Goal: Transaction & Acquisition: Subscribe to service/newsletter

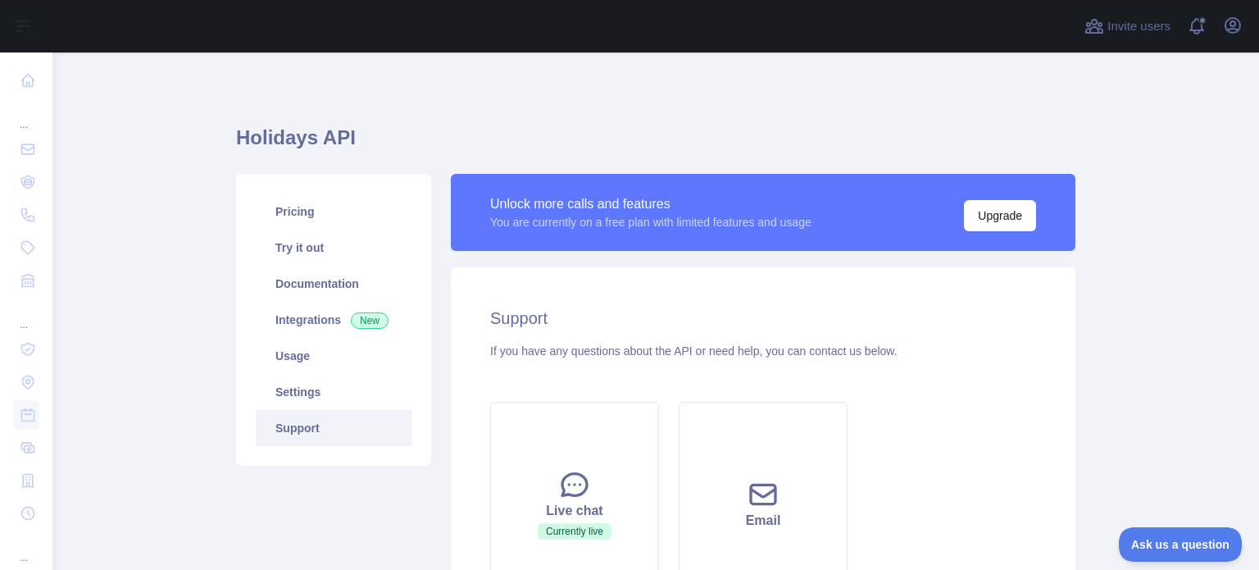
scroll to position [16, 0]
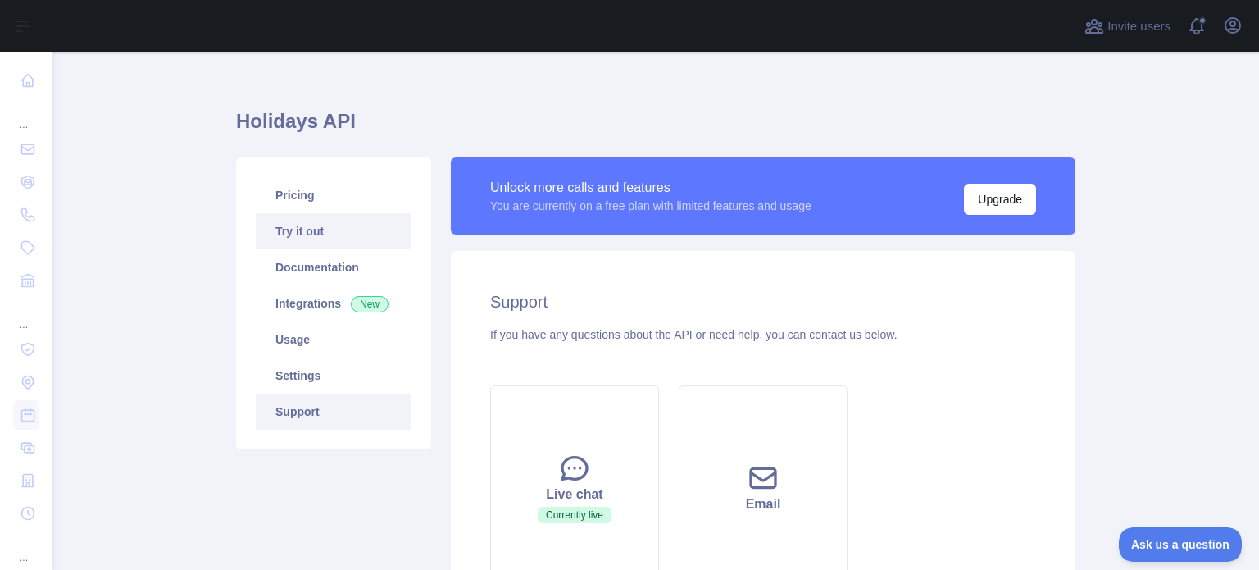
click at [312, 214] on link "Try it out" at bounding box center [334, 231] width 156 height 36
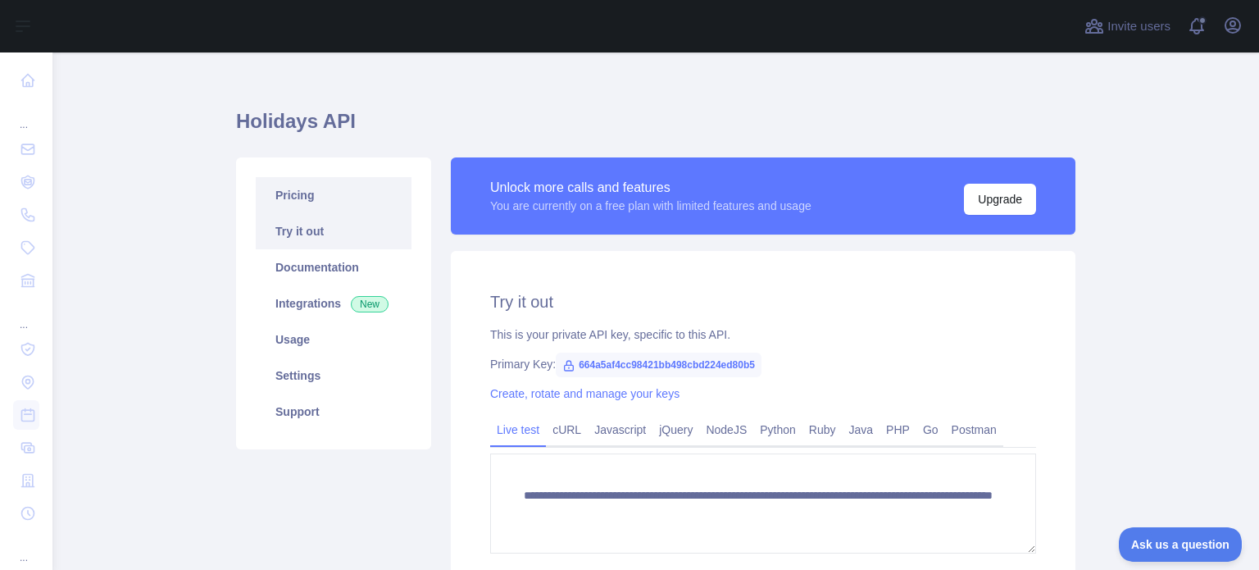
click at [312, 203] on link "Pricing" at bounding box center [334, 195] width 156 height 36
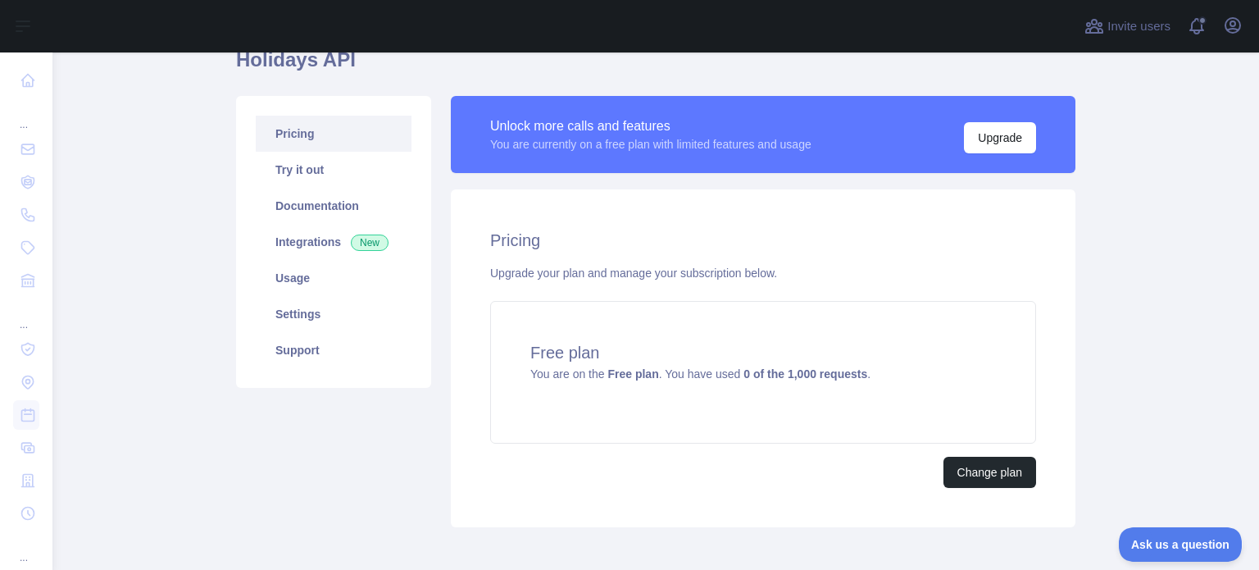
scroll to position [155, 0]
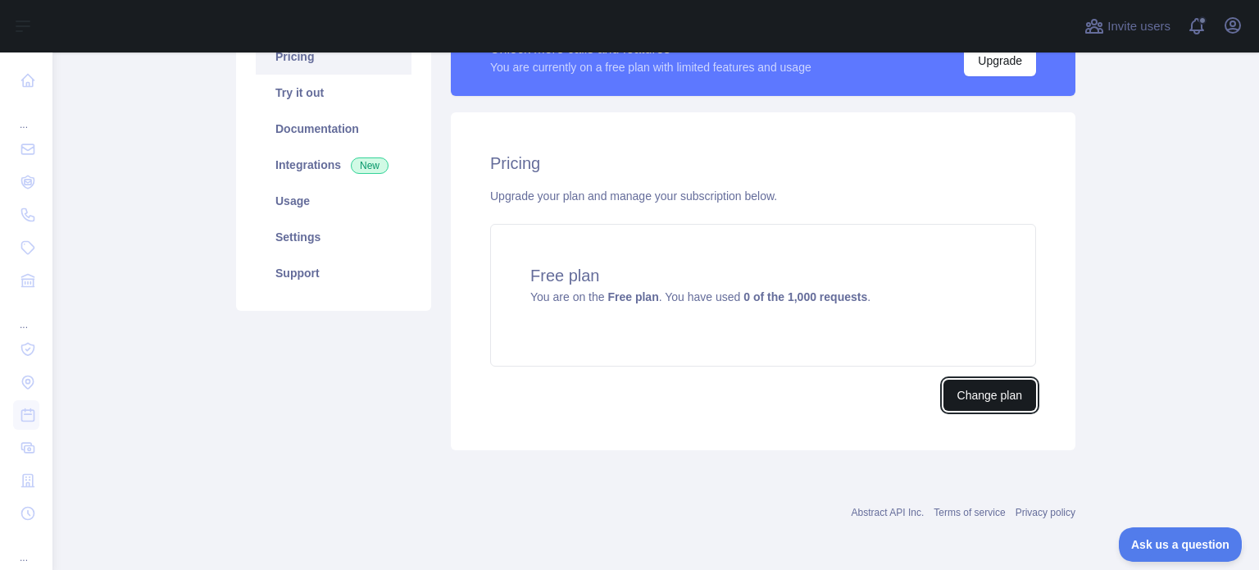
click at [1004, 393] on button "Change plan" at bounding box center [990, 395] width 93 height 31
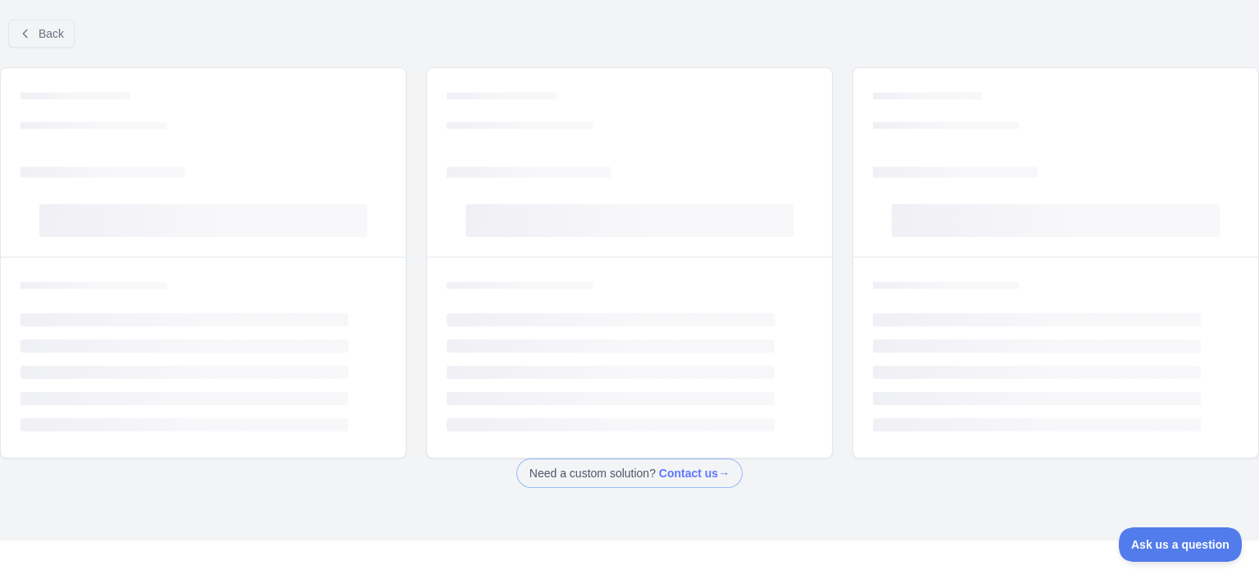
scroll to position [16, 0]
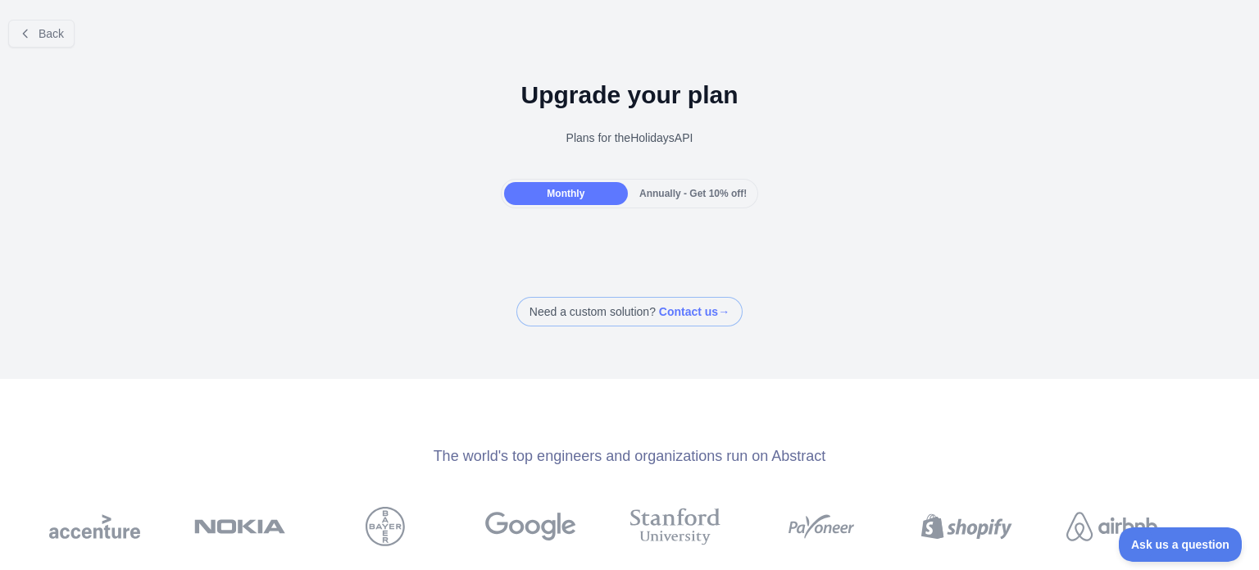
click at [640, 193] on span "Annually - Get 10% off!" at bounding box center [693, 193] width 107 height 11
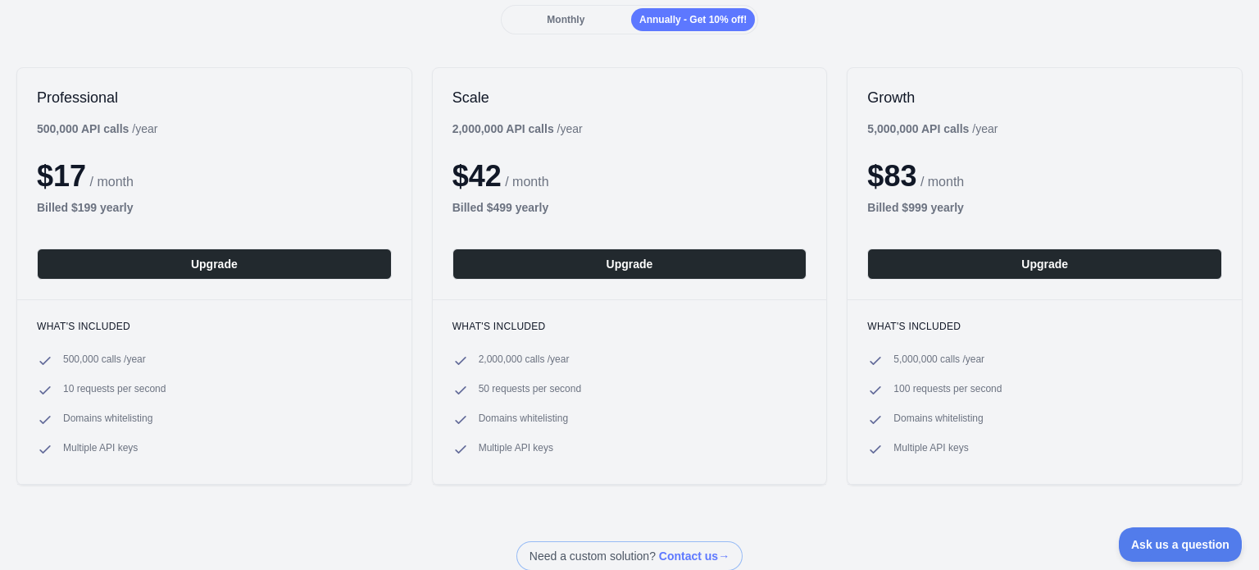
scroll to position [220, 0]
